Goal: Task Accomplishment & Management: Complete application form

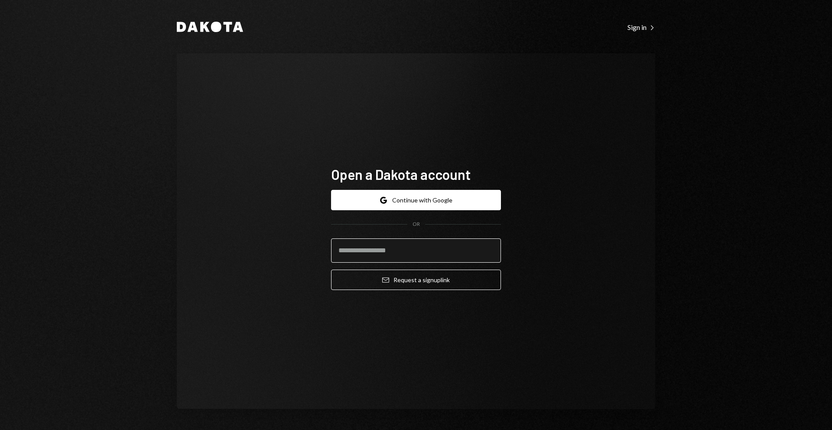
click at [386, 253] on input "email" at bounding box center [416, 250] width 170 height 24
click at [409, 201] on button "Google Continue with Google" at bounding box center [416, 200] width 170 height 20
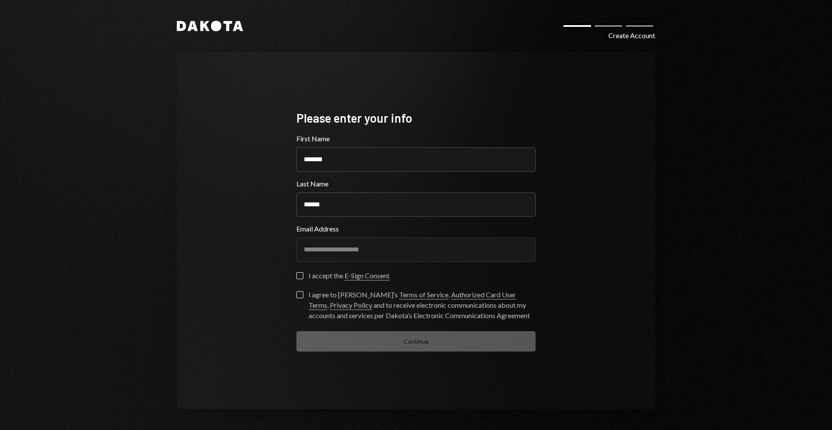
click at [368, 273] on link "E-Sign Consent" at bounding box center [366, 275] width 45 height 9
click at [301, 276] on button "I accept the E-Sign Consent" at bounding box center [299, 275] width 7 height 7
click at [298, 292] on button "I agree to Dakota’s Terms of Service , Authorized Card User Terms , Privacy Pol…" at bounding box center [299, 294] width 7 height 7
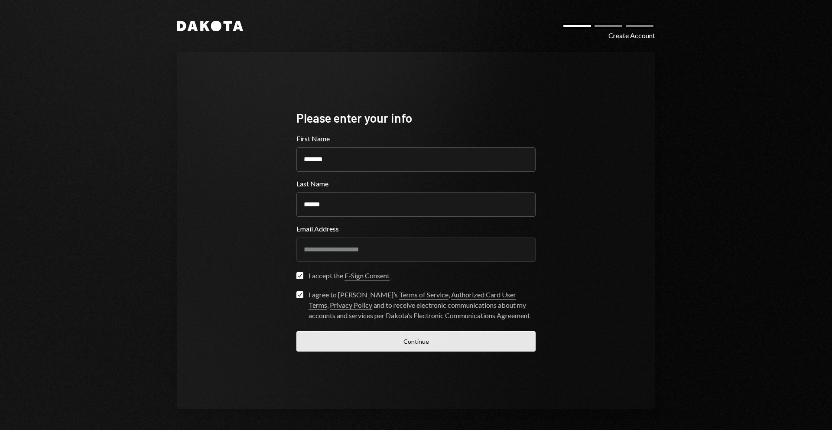
click at [433, 347] on button "Continue" at bounding box center [415, 341] width 239 height 20
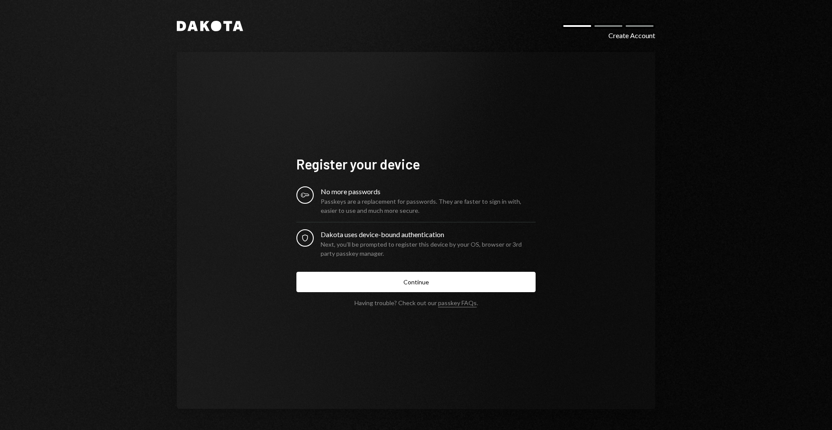
click at [365, 205] on div "Passkeys are a replacement for passwords. They are faster to sign in with, easi…" at bounding box center [428, 206] width 215 height 18
click at [408, 284] on button "Continue" at bounding box center [415, 282] width 239 height 20
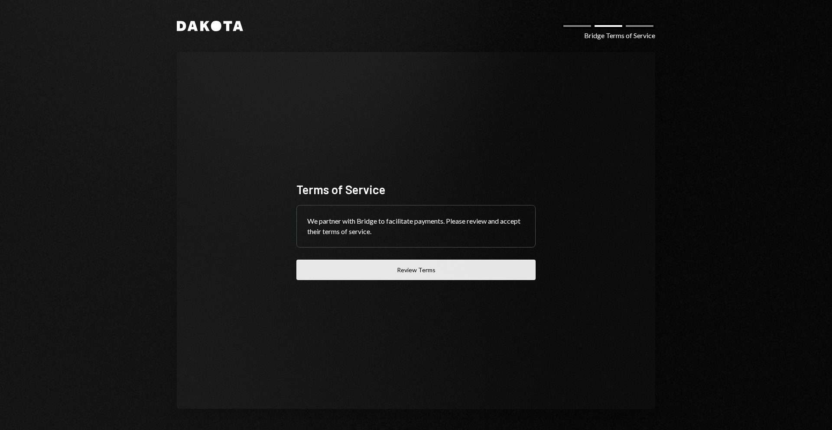
click at [411, 271] on button "Review Terms" at bounding box center [415, 269] width 239 height 20
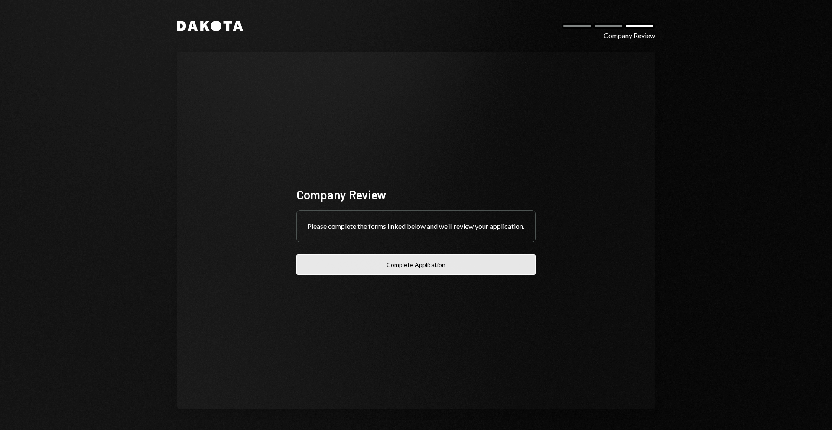
click at [406, 269] on button "Complete Application" at bounding box center [415, 264] width 239 height 20
